Goal: Information Seeking & Learning: Compare options

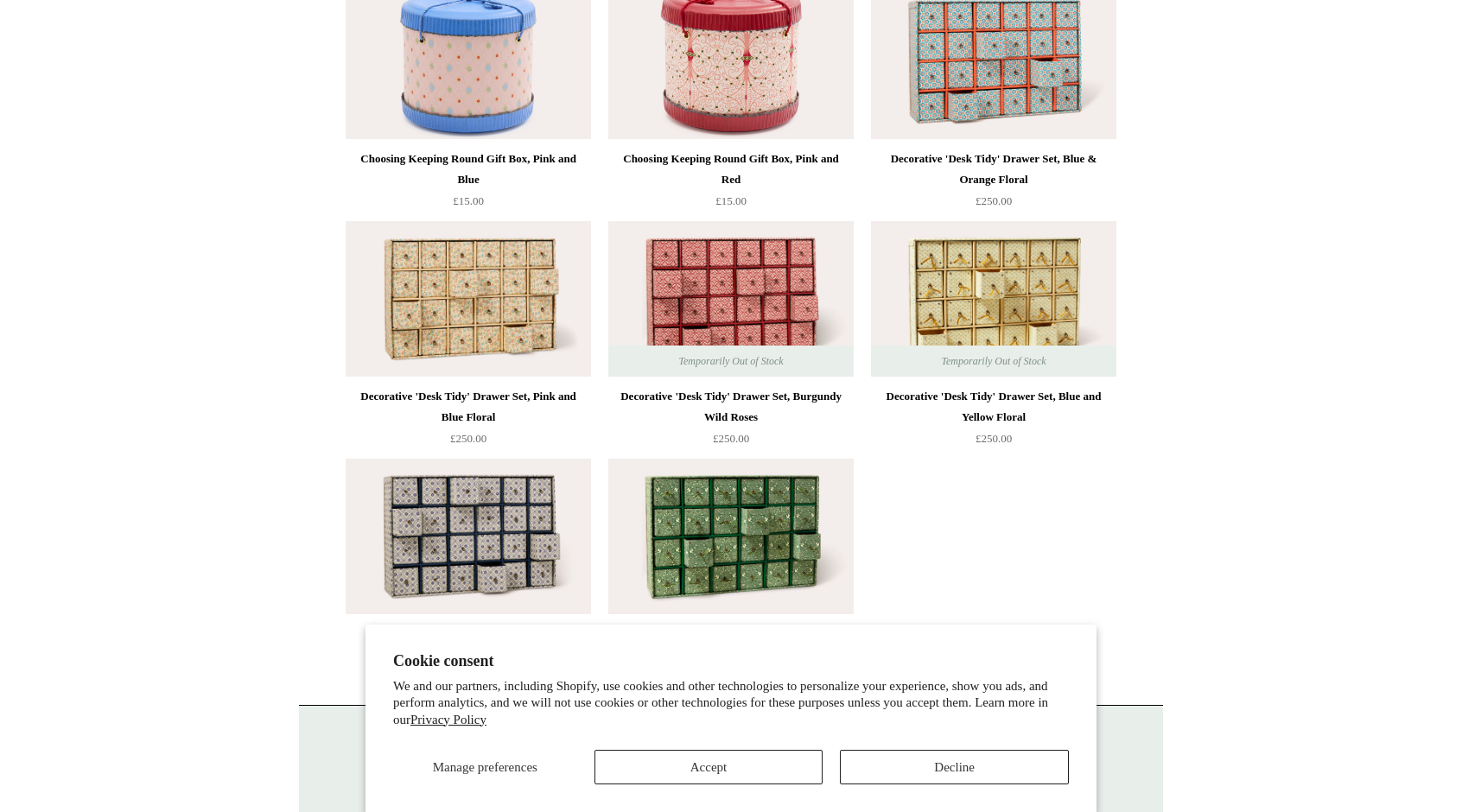
scroll to position [2368, 0]
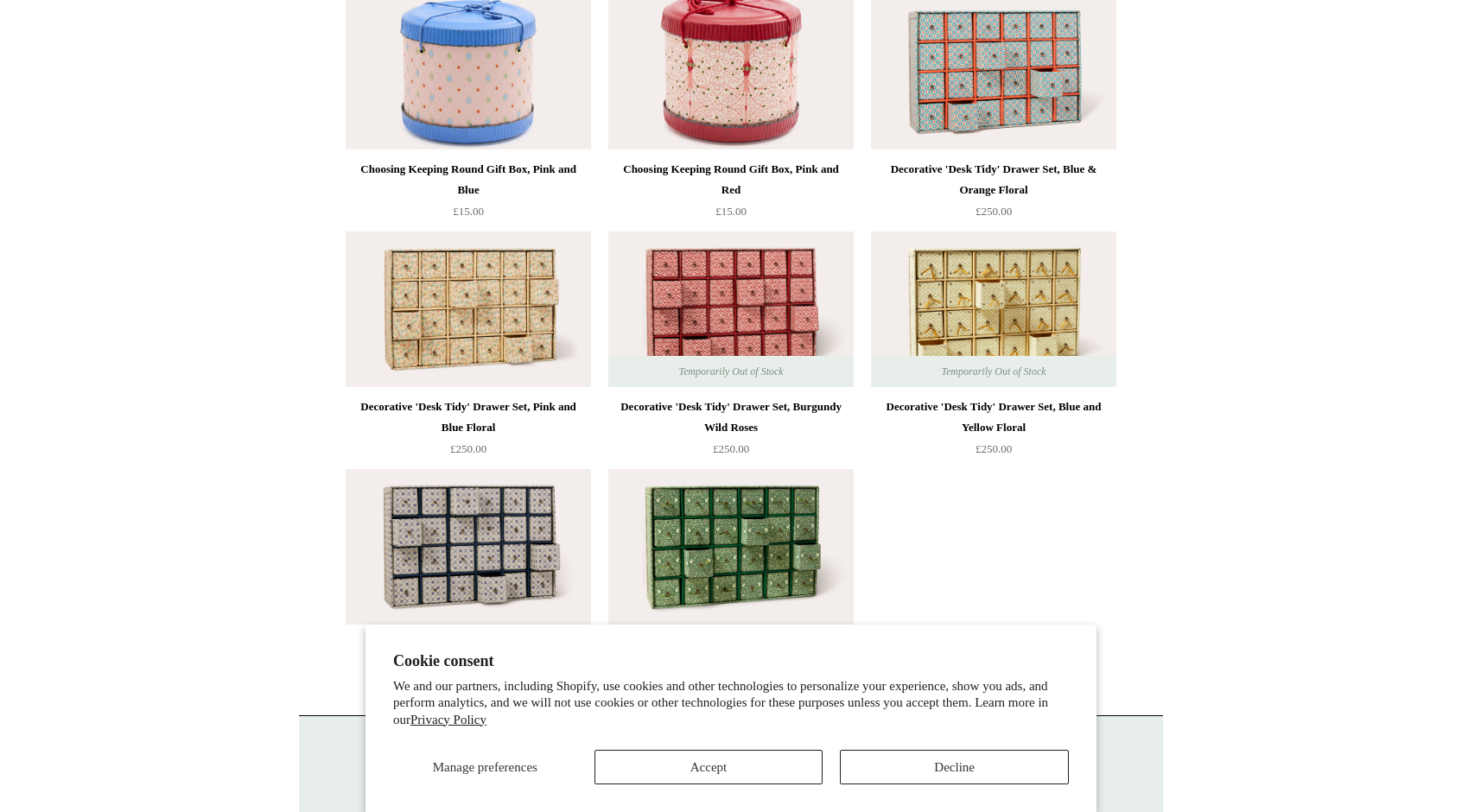
click at [1021, 65] on img at bounding box center [994, 72] width 246 height 156
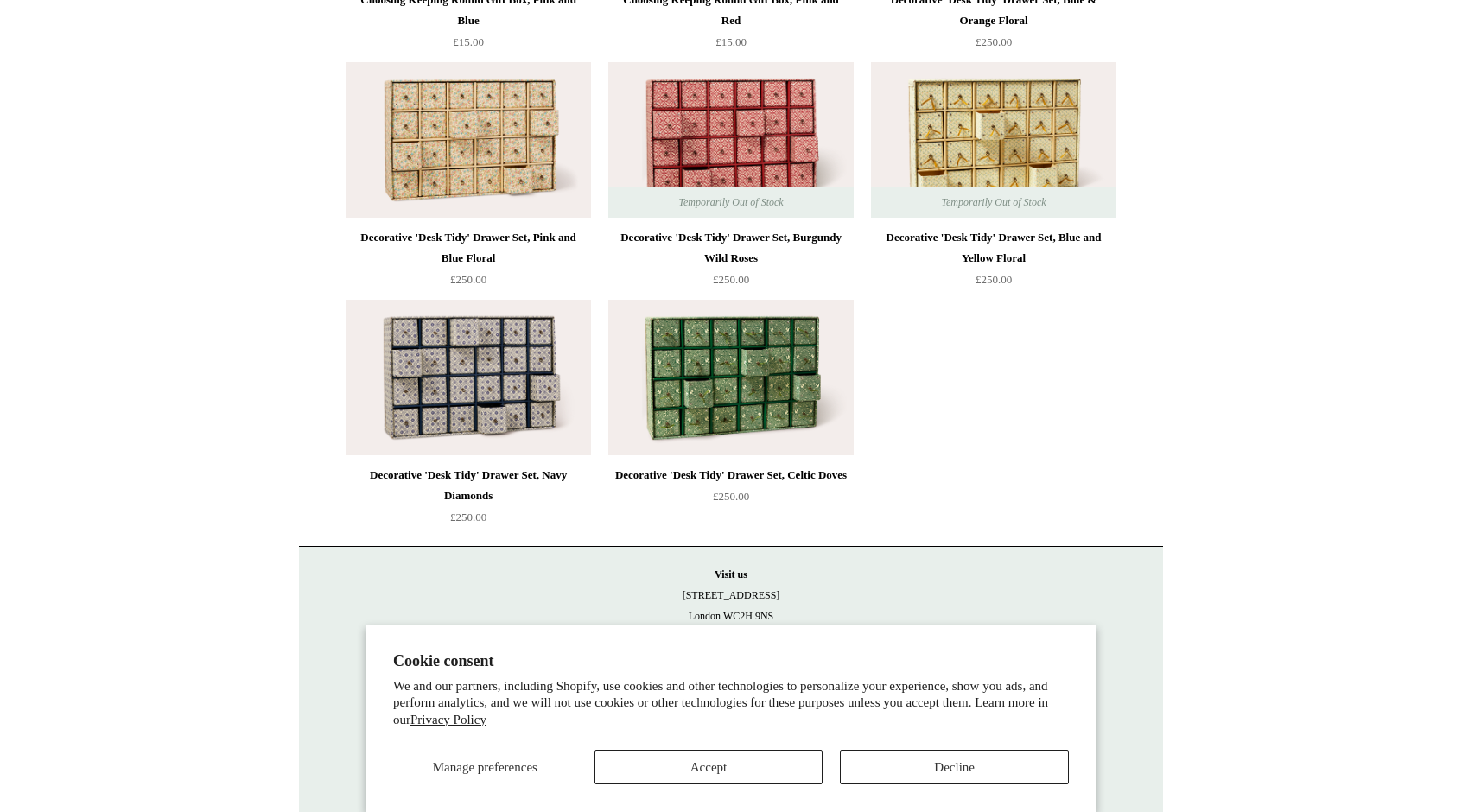
scroll to position [2541, 0]
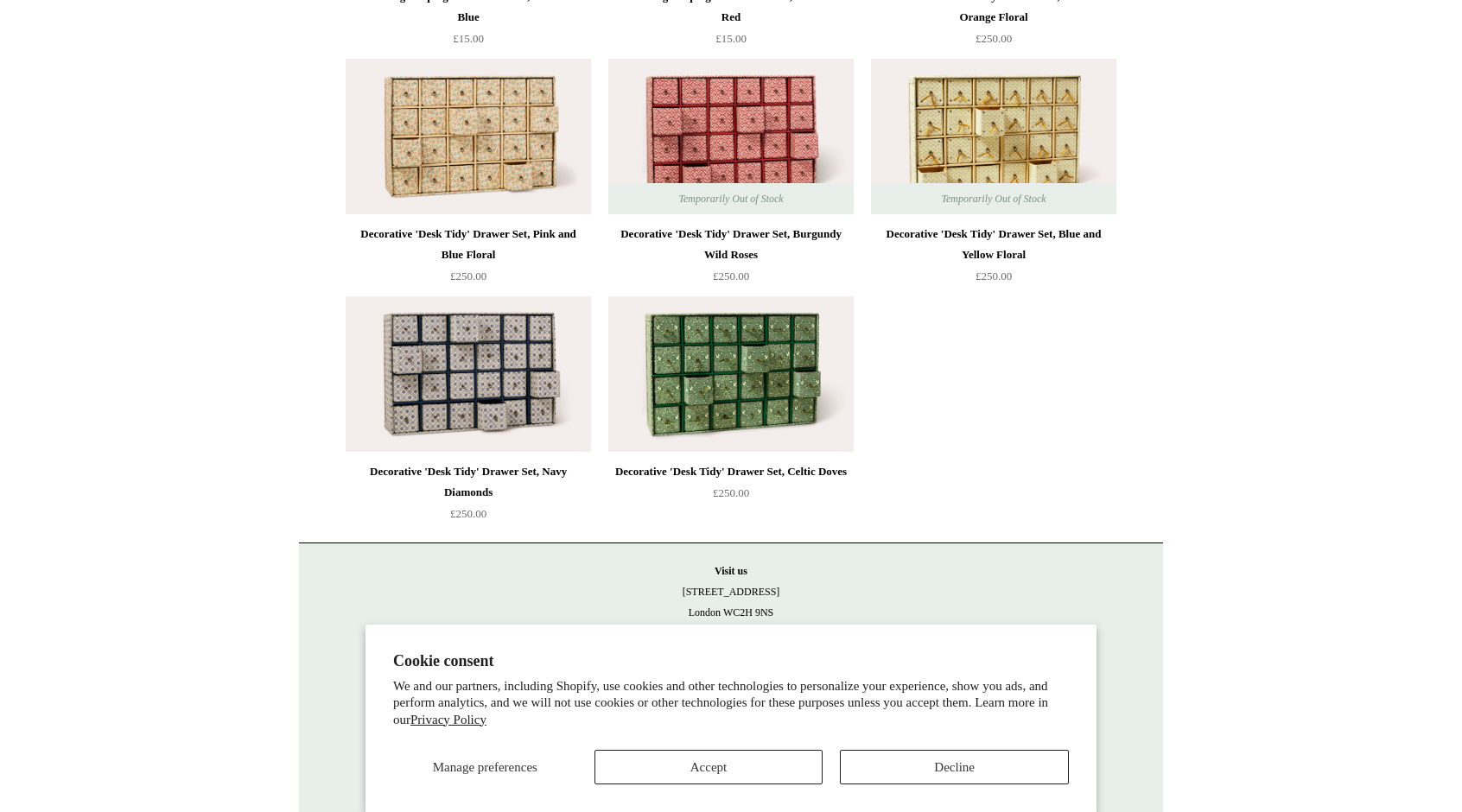
click at [536, 357] on img at bounding box center [469, 375] width 246 height 156
click at [730, 370] on img at bounding box center [731, 375] width 246 height 156
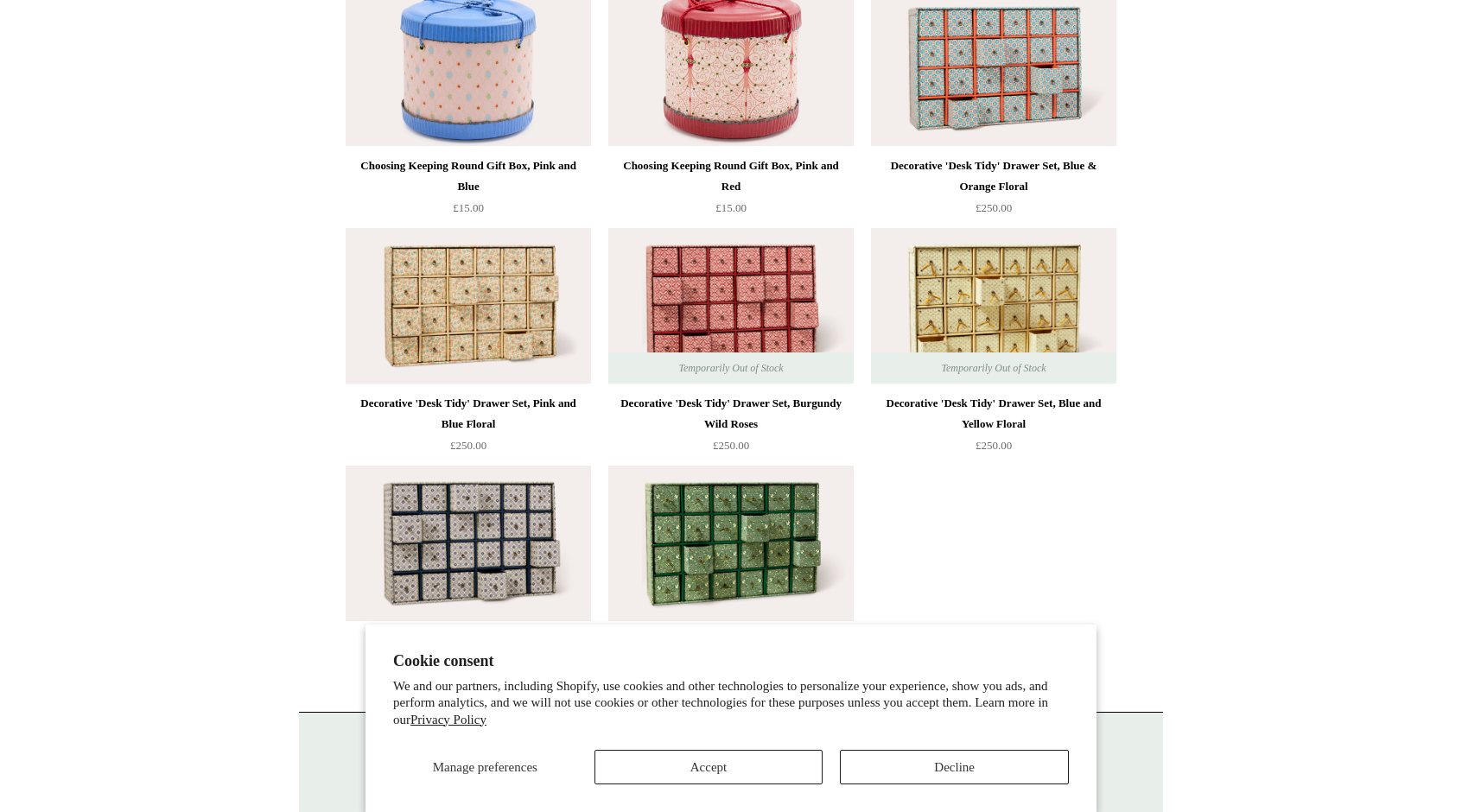
scroll to position [2368, 0]
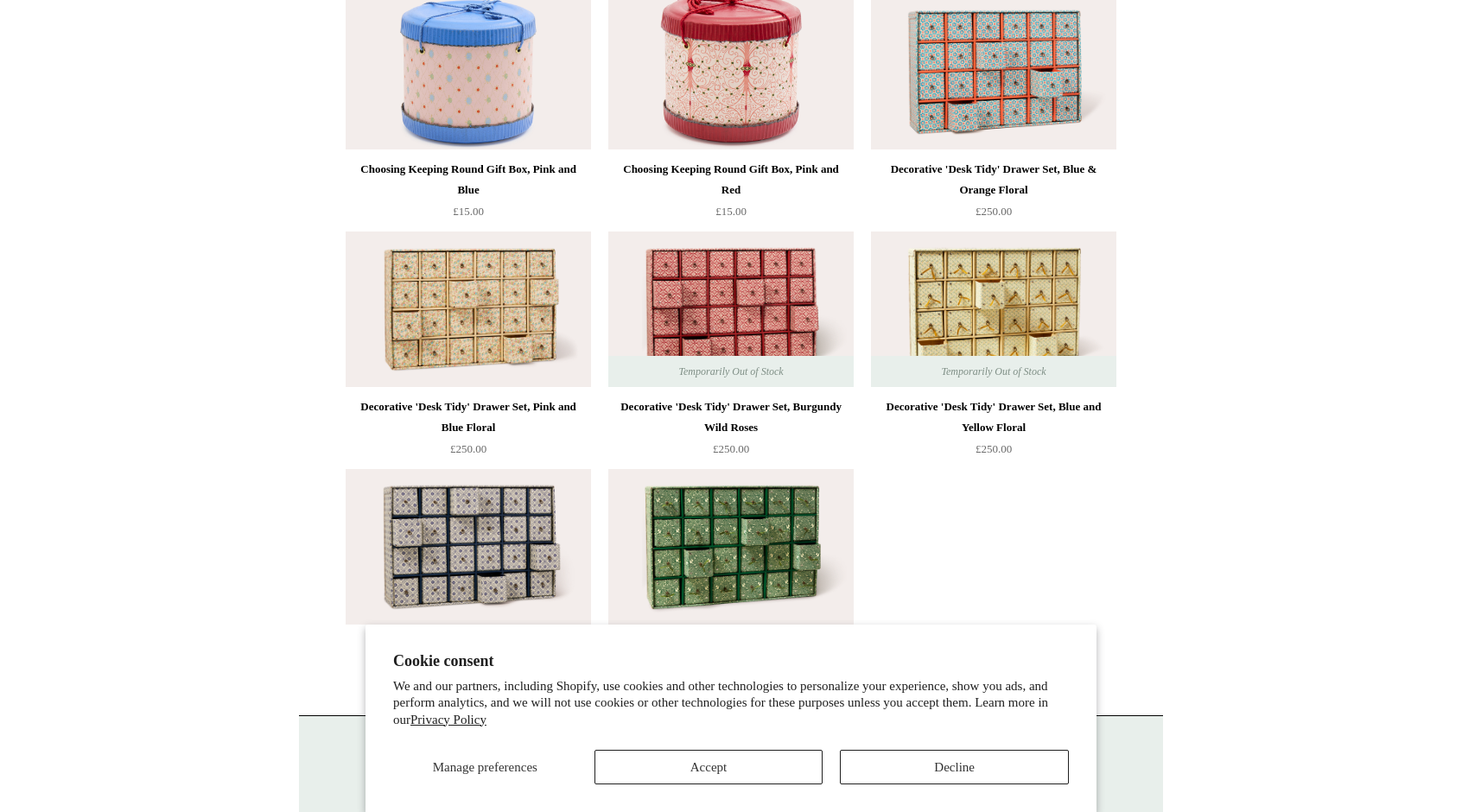
click at [732, 316] on img at bounding box center [731, 310] width 246 height 156
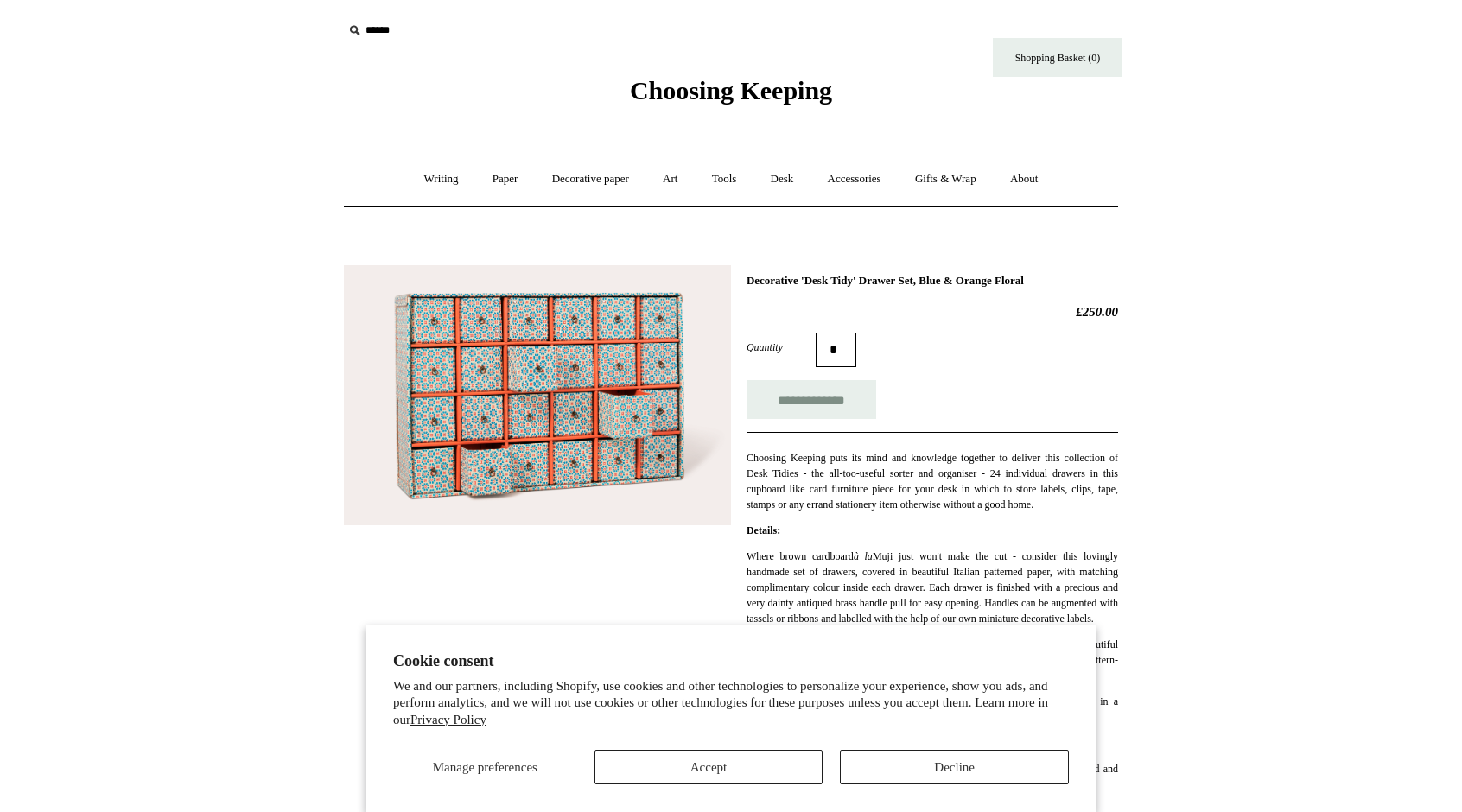
click at [633, 415] on img at bounding box center [537, 395] width 387 height 260
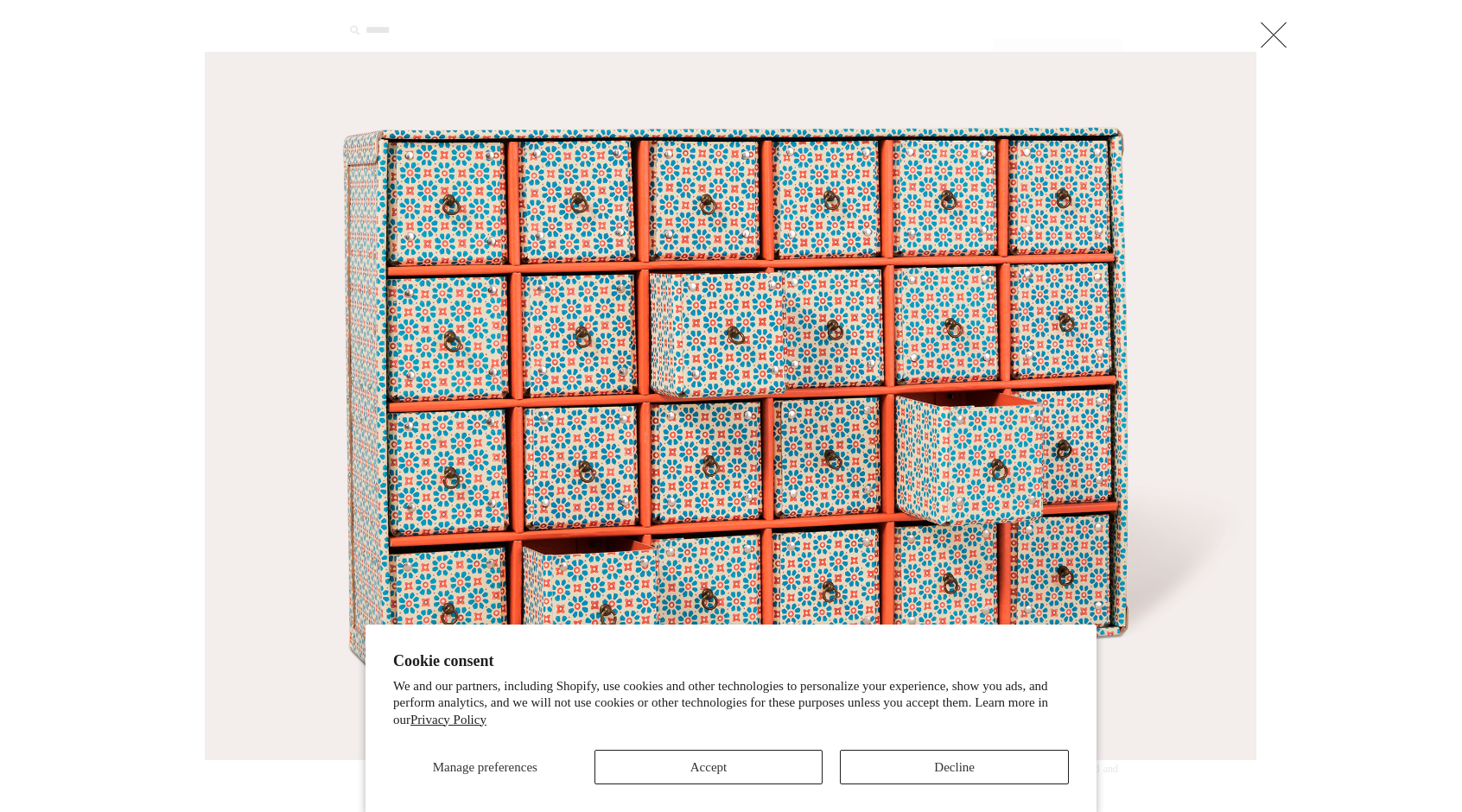
click at [1290, 29] on link at bounding box center [1273, 34] width 35 height 35
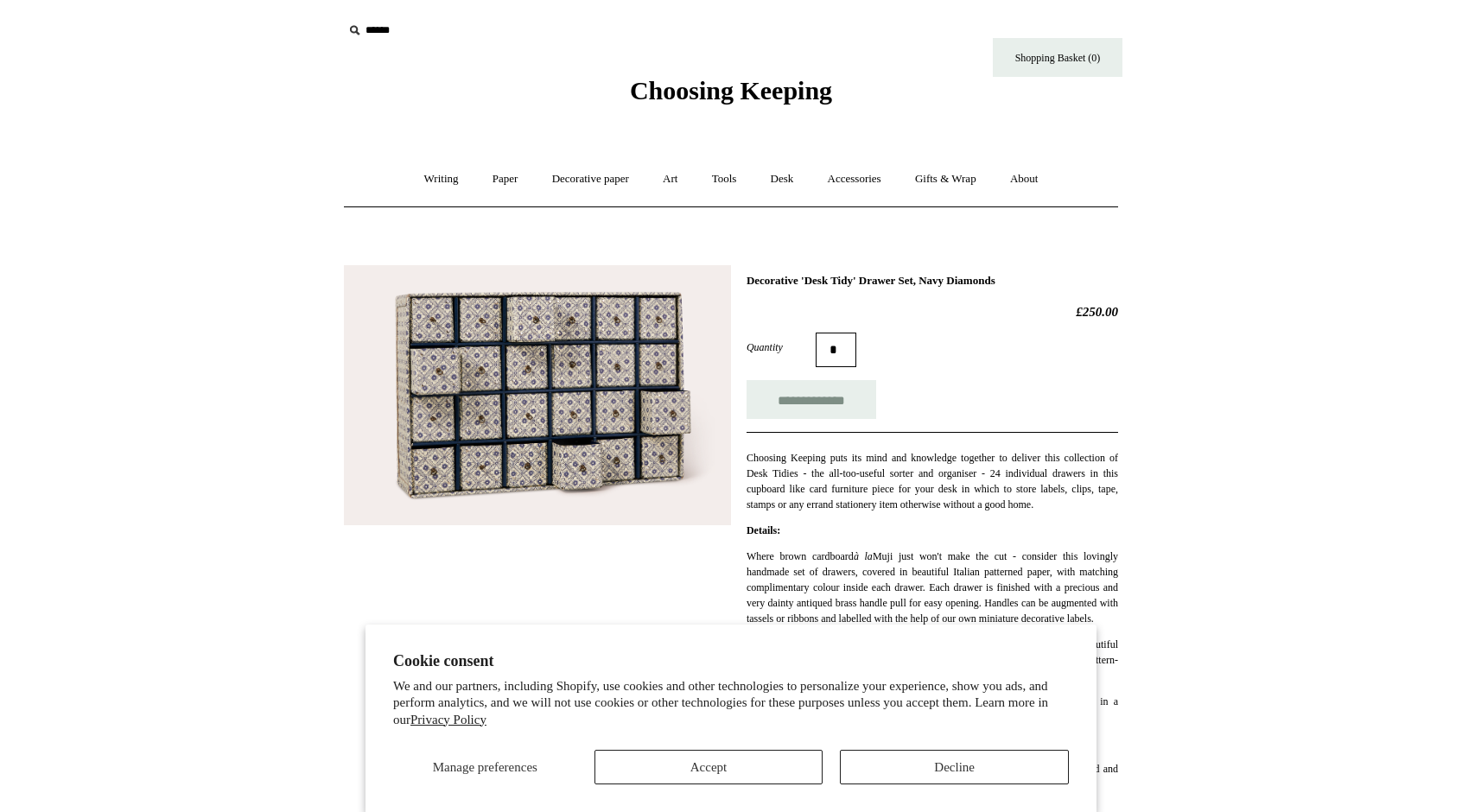
click at [521, 374] on img at bounding box center [537, 395] width 387 height 260
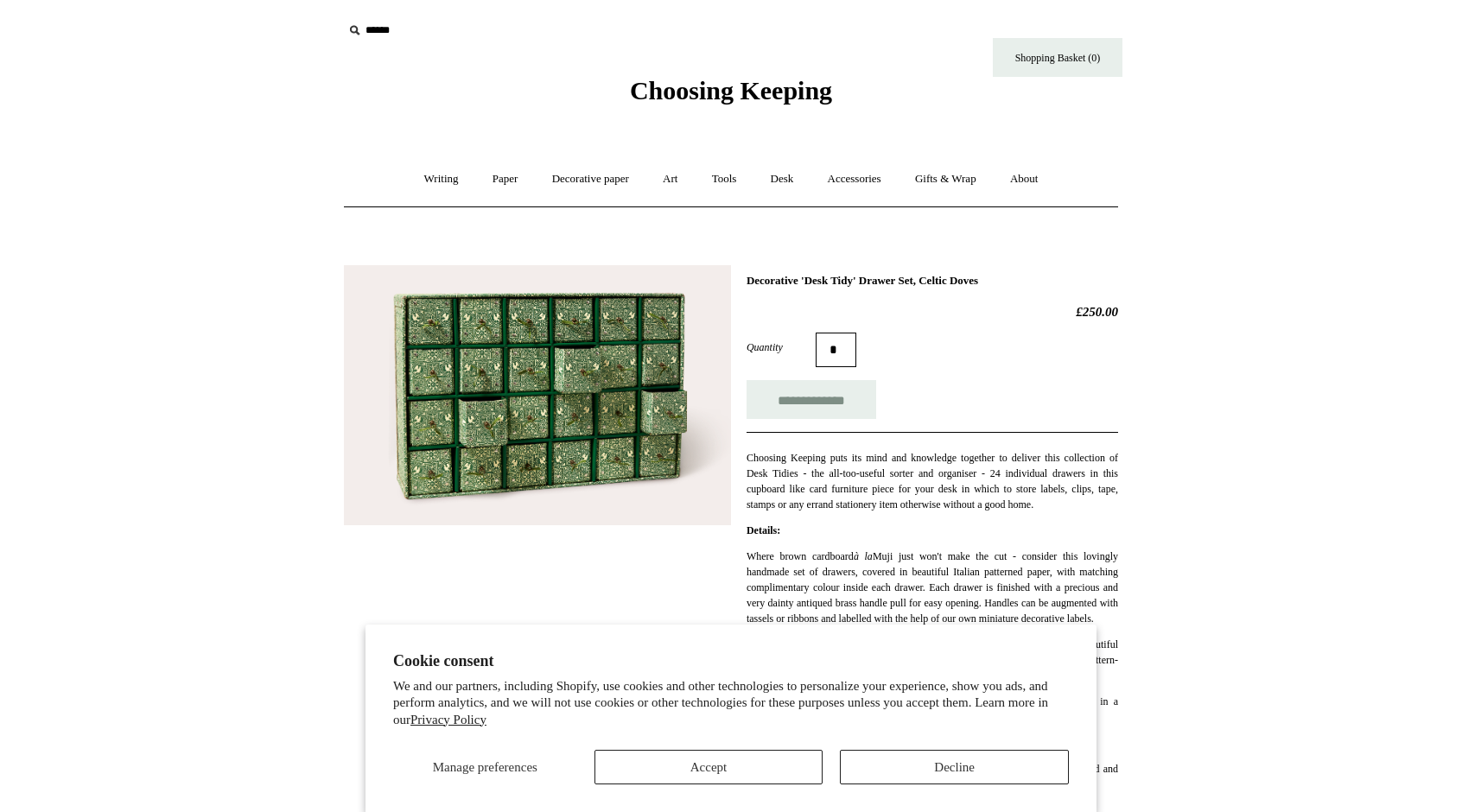
click at [632, 373] on img at bounding box center [537, 395] width 387 height 260
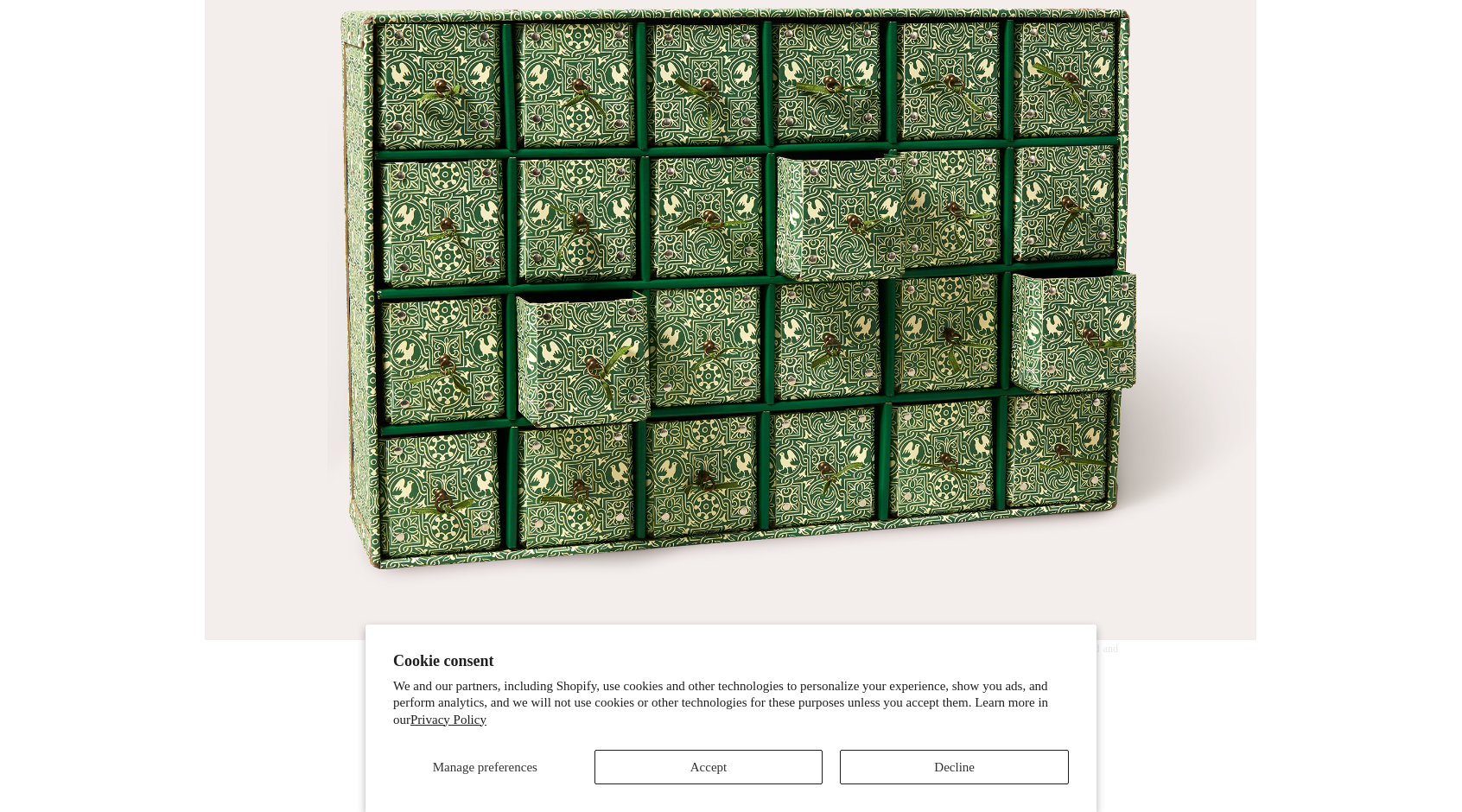
scroll to position [431, 0]
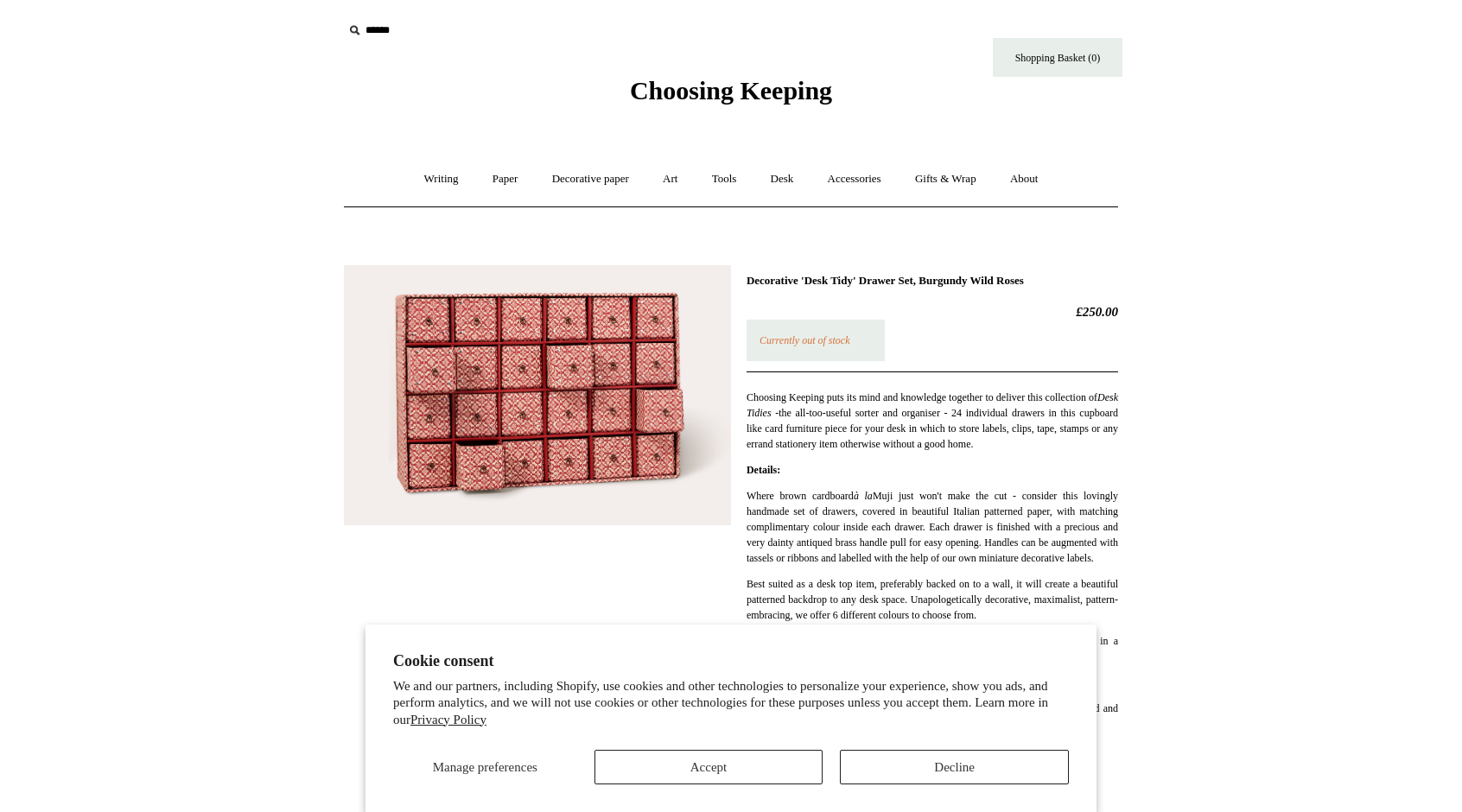
click at [599, 372] on img at bounding box center [537, 395] width 387 height 260
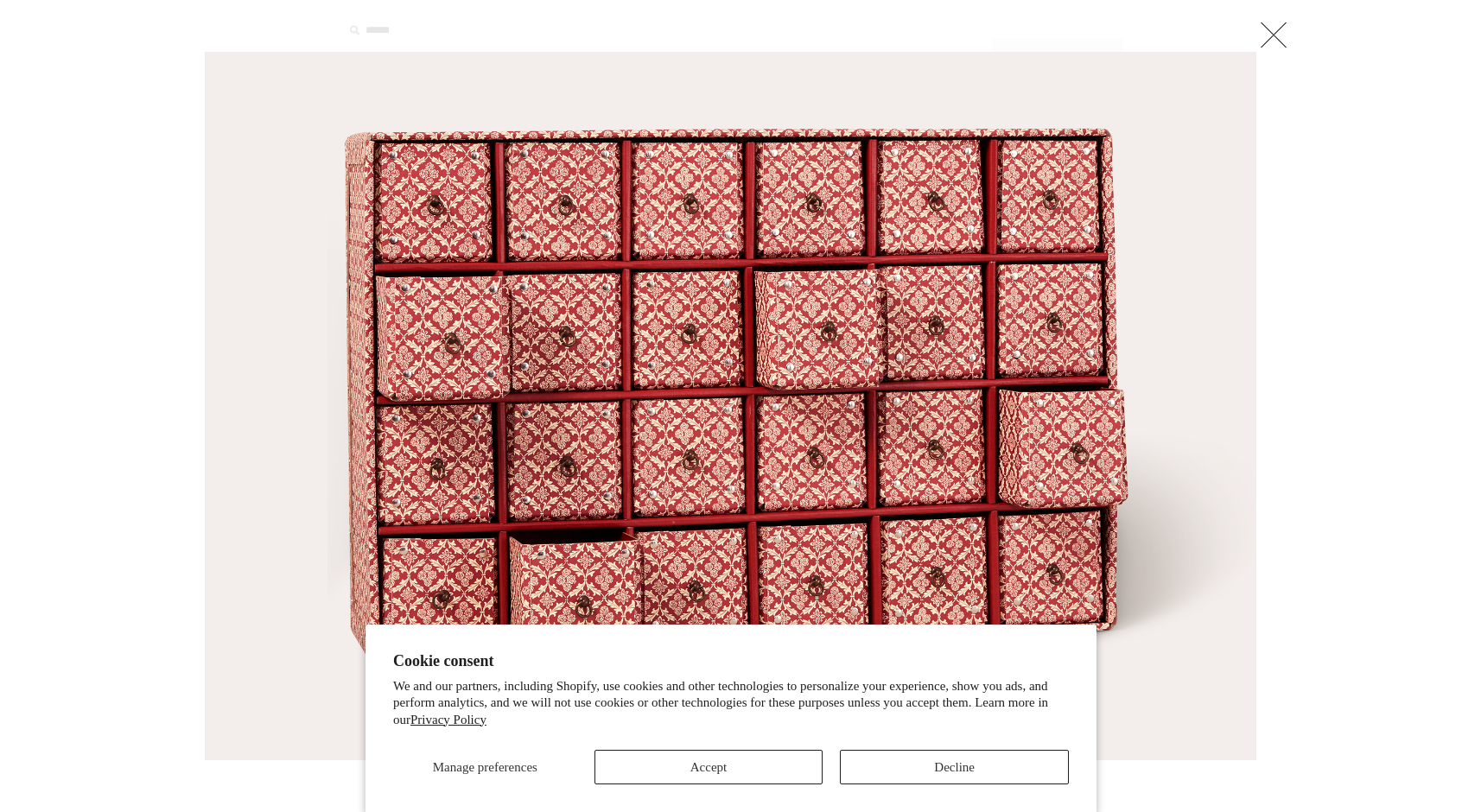
click at [802, 224] on img at bounding box center [731, 406] width 1050 height 706
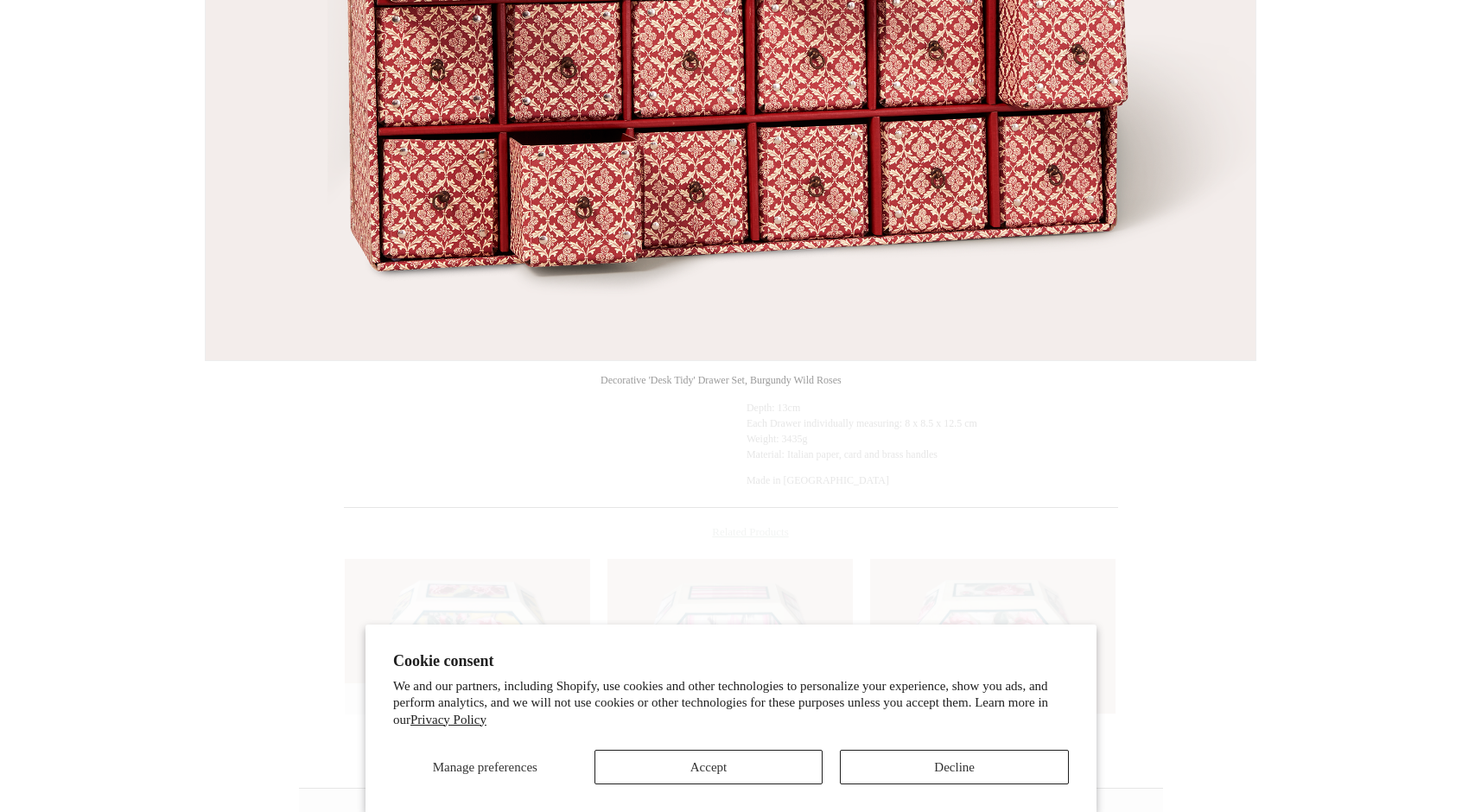
scroll to position [431, 0]
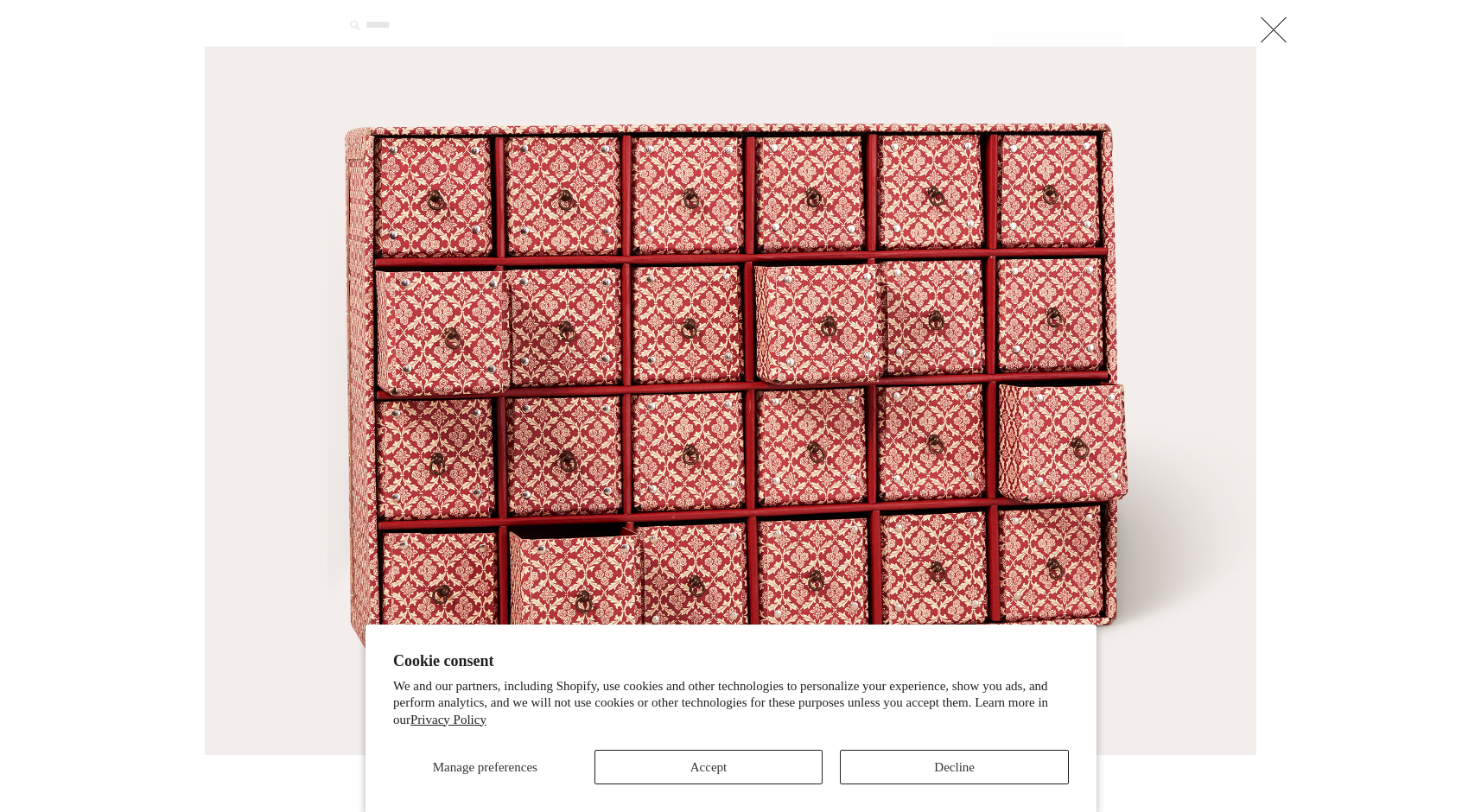
scroll to position [0, 0]
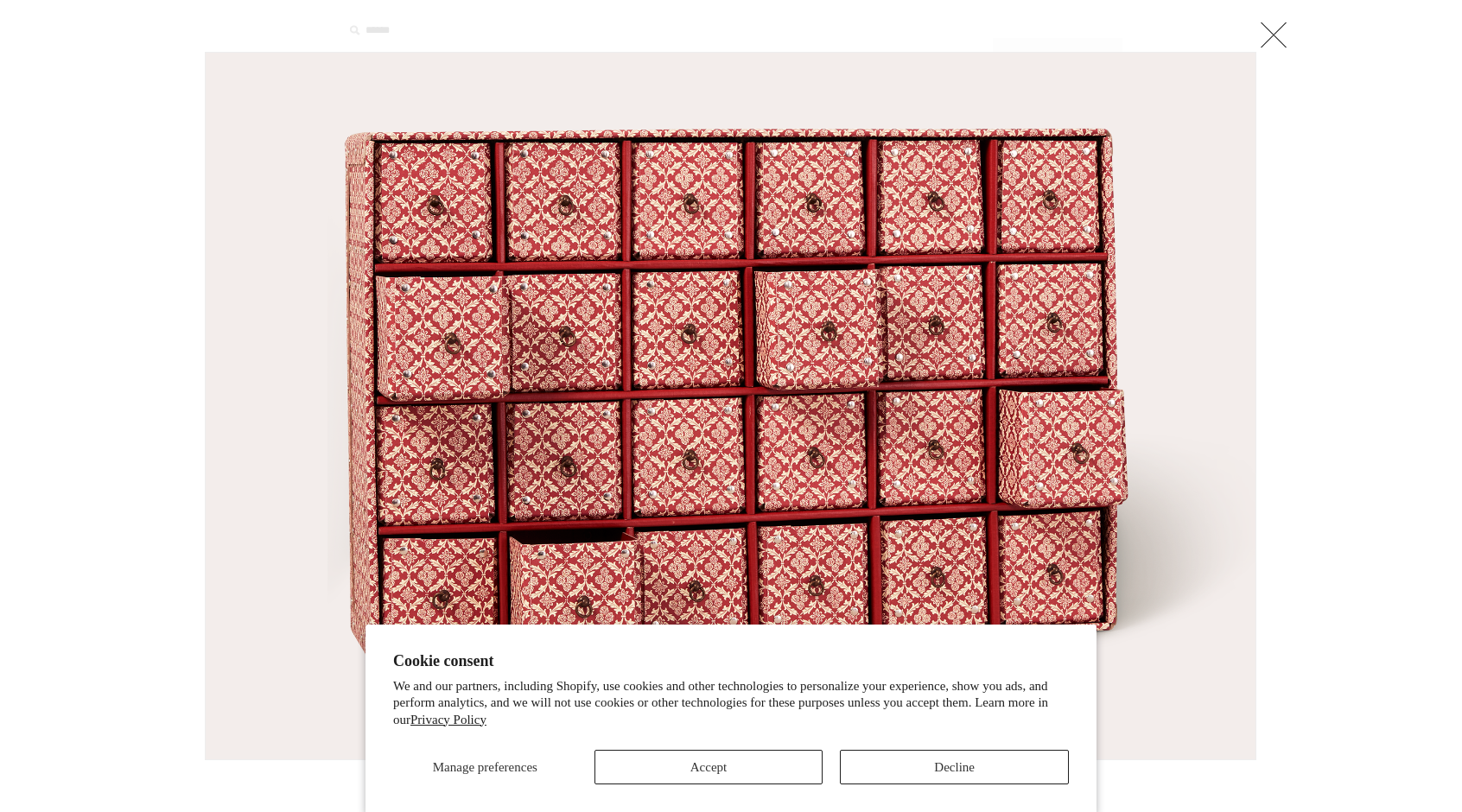
click at [825, 259] on img at bounding box center [731, 406] width 1050 height 706
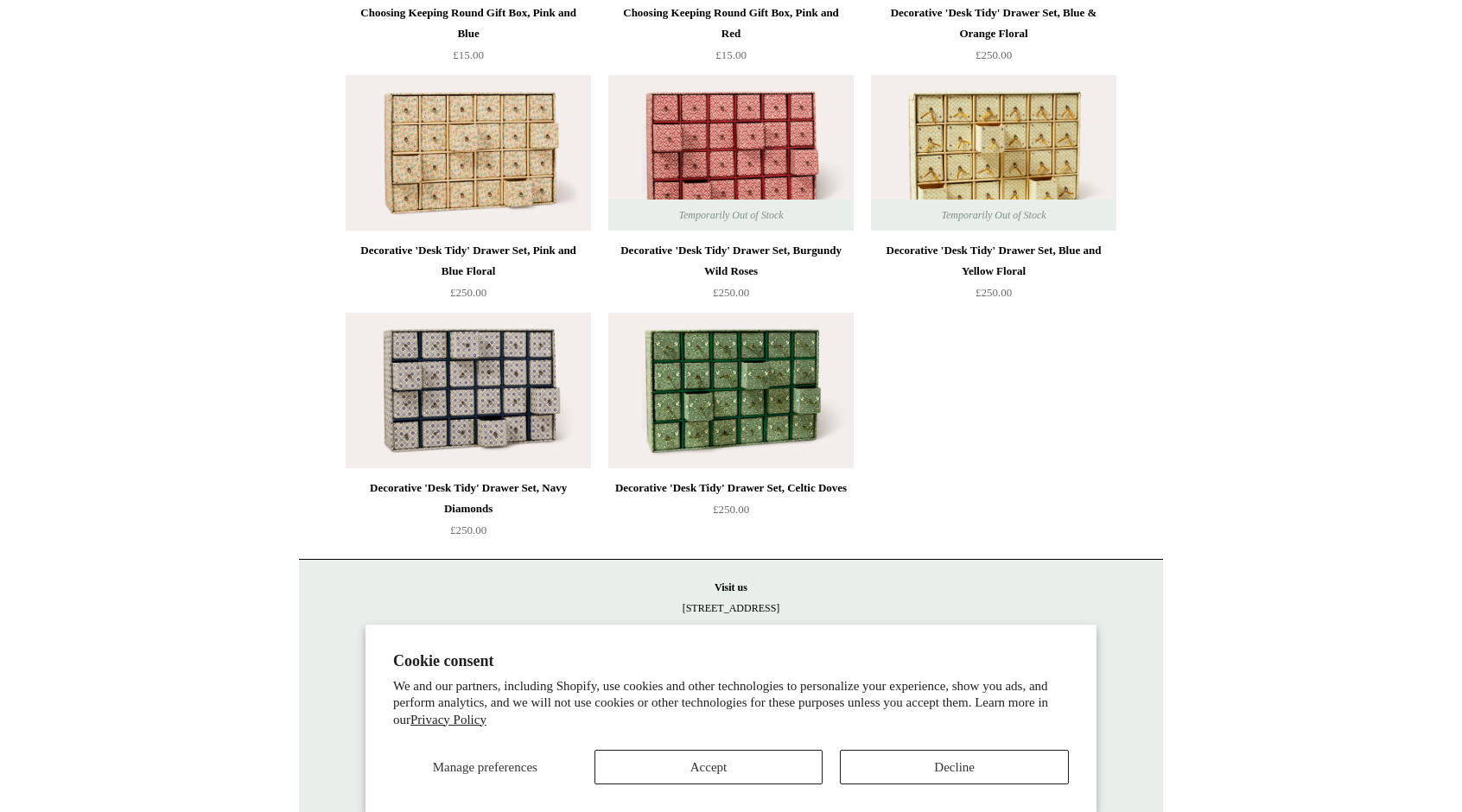
scroll to position [2541, 0]
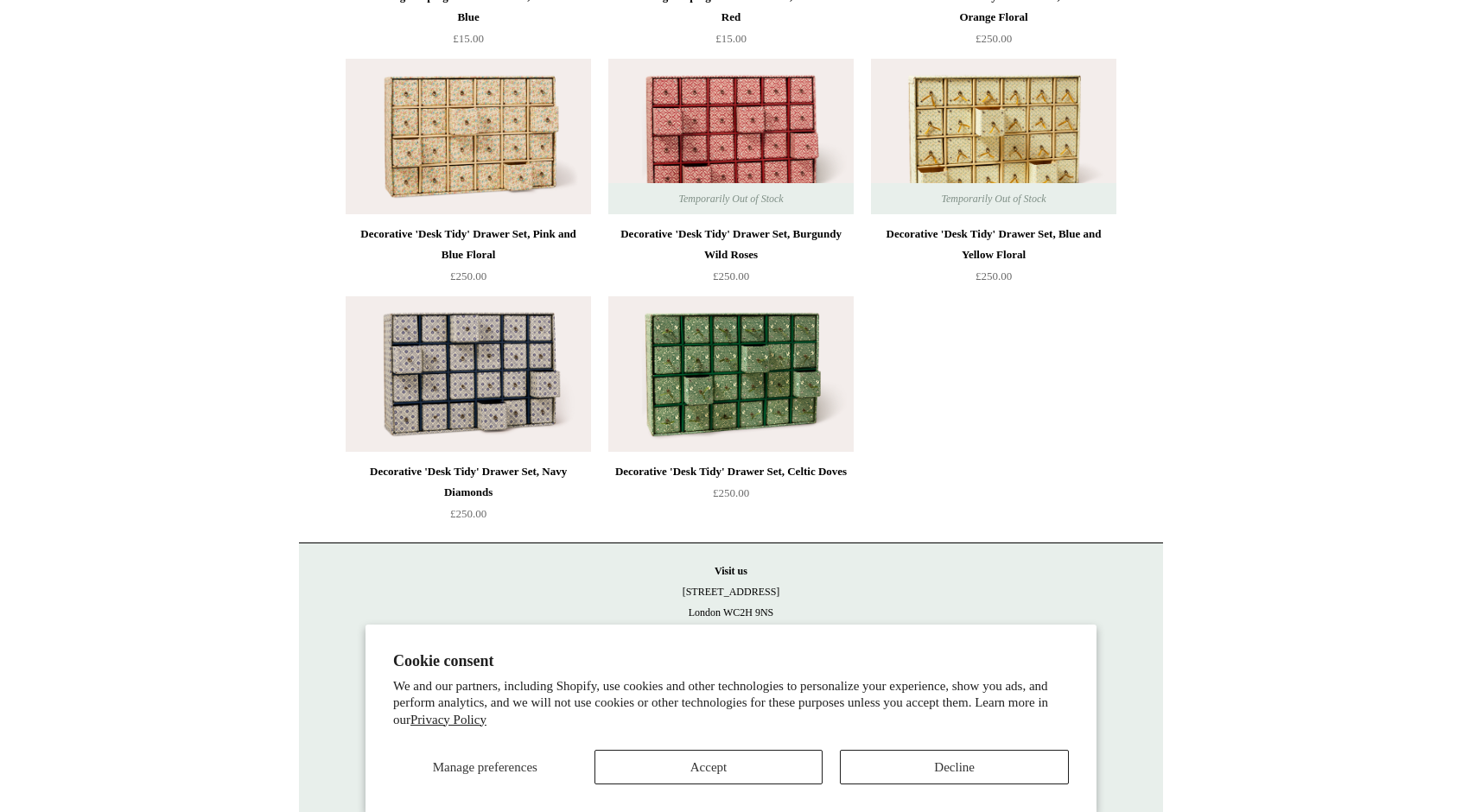
click at [749, 350] on img at bounding box center [731, 375] width 246 height 156
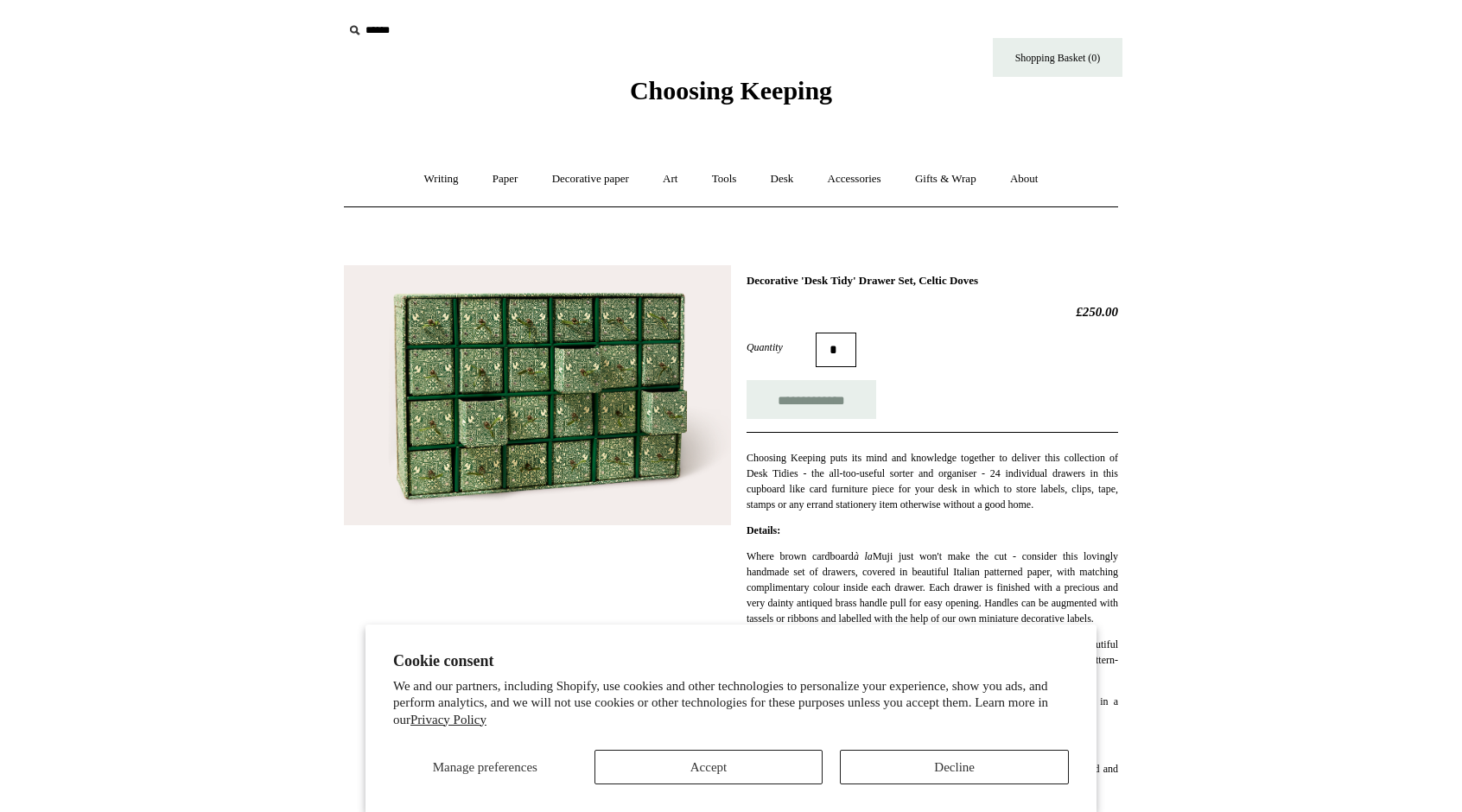
click at [582, 414] on img at bounding box center [537, 395] width 387 height 260
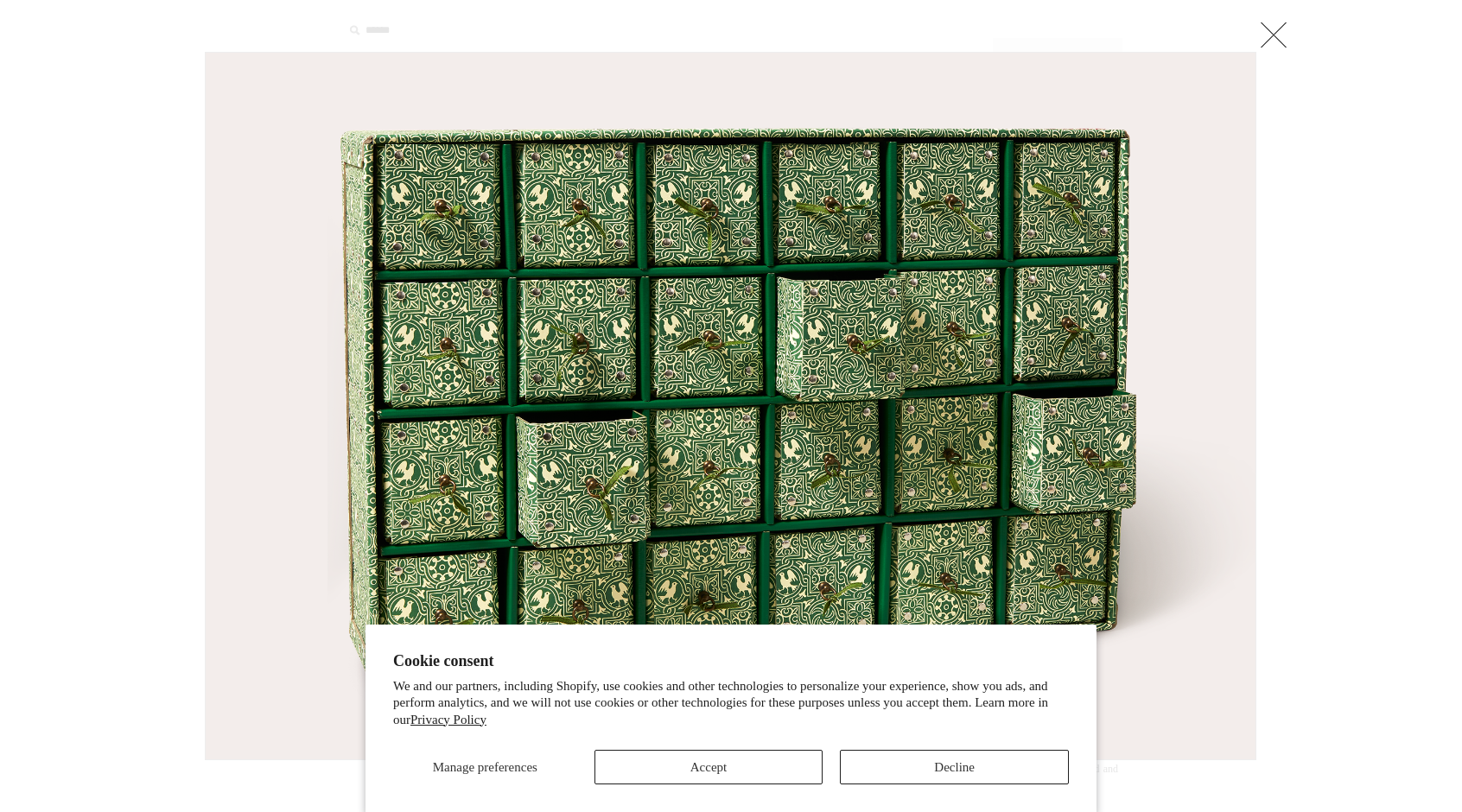
click at [1269, 54] on div at bounding box center [1264, 406] width 17 height 708
drag, startPoint x: 1287, startPoint y: 27, endPoint x: 1274, endPoint y: 29, distance: 13.2
click at [1274, 29] on link at bounding box center [1273, 34] width 35 height 35
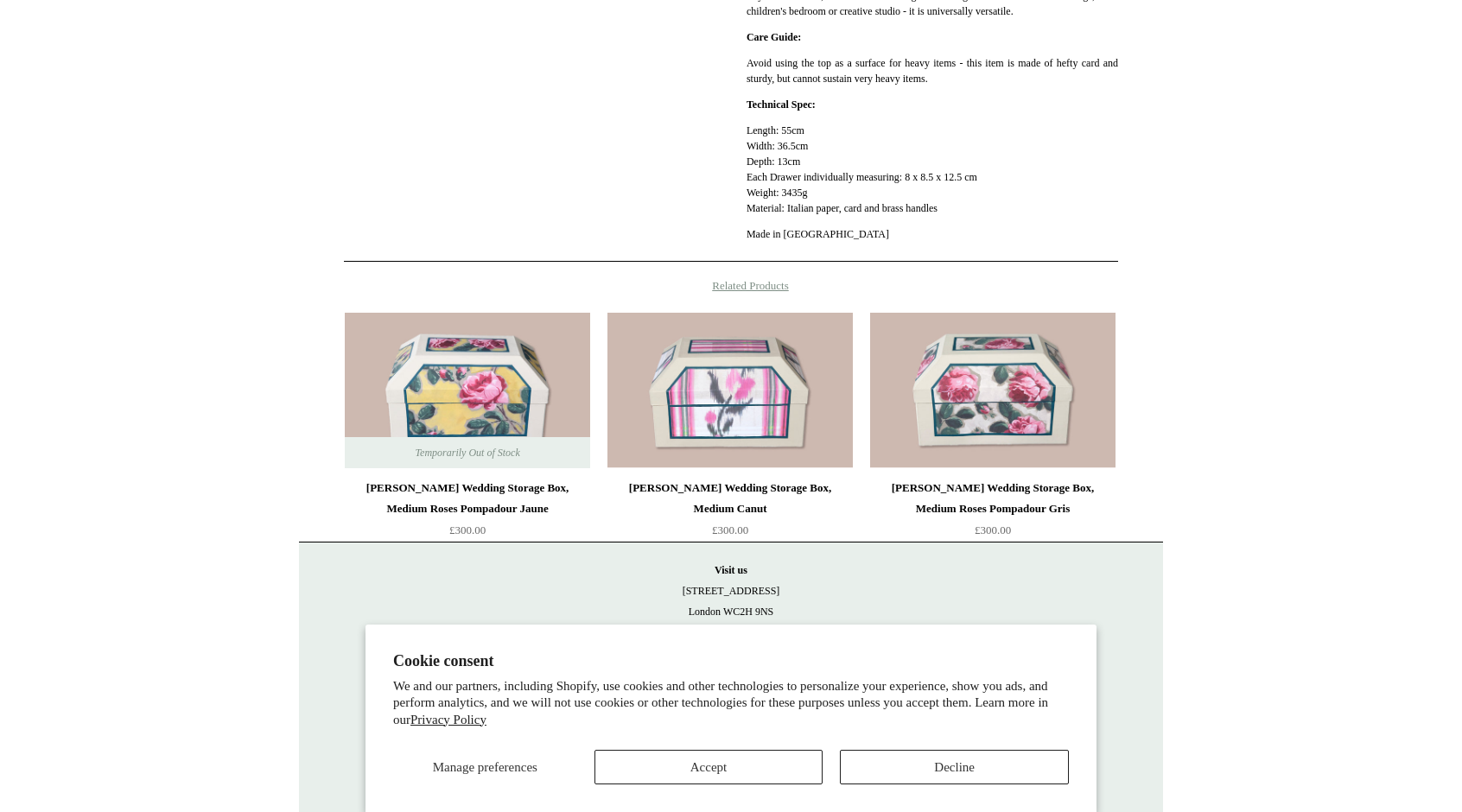
scroll to position [736, 0]
